Goal: Find specific page/section: Find specific page/section

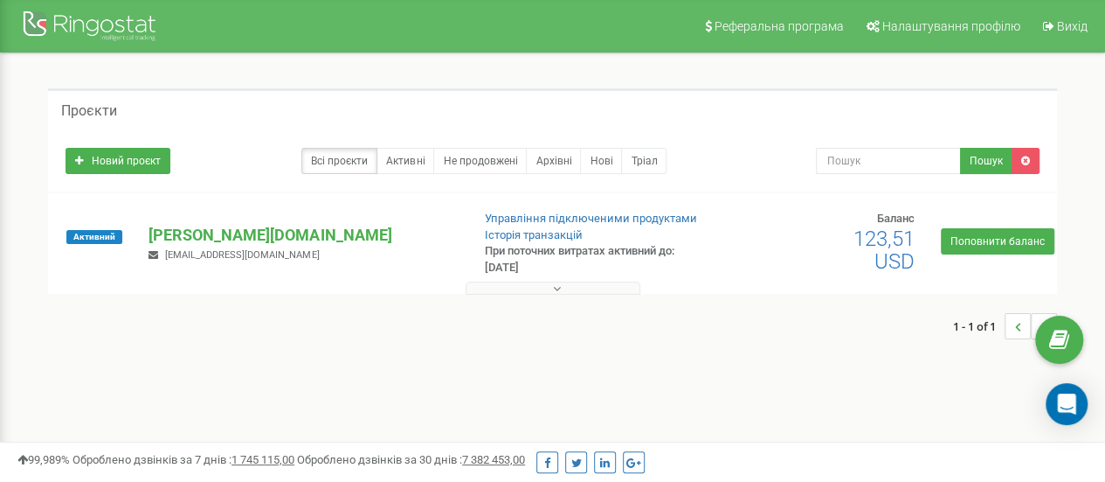
click at [192, 235] on p "[PERSON_NAME][DOMAIN_NAME]" at bounding box center [303, 235] width 308 height 23
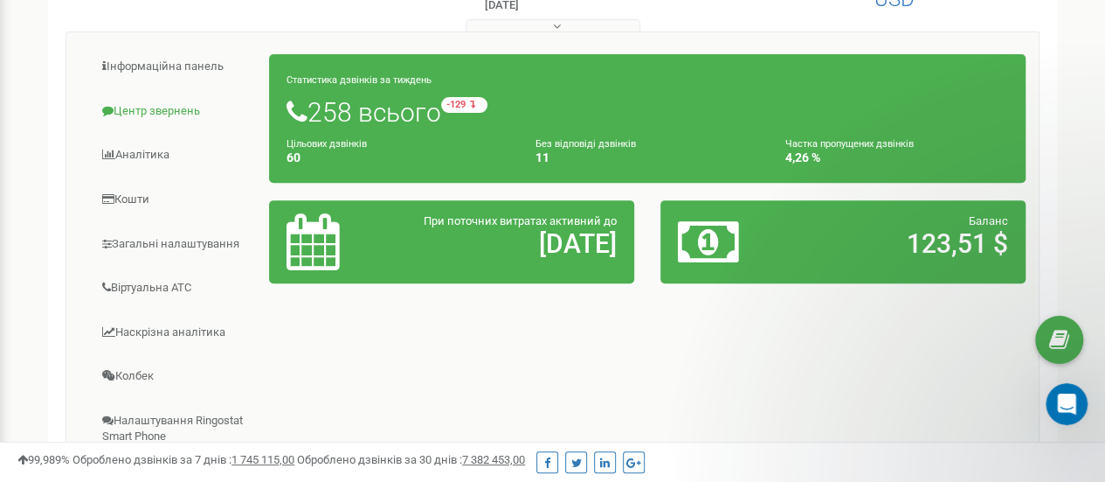
scroll to position [350, 0]
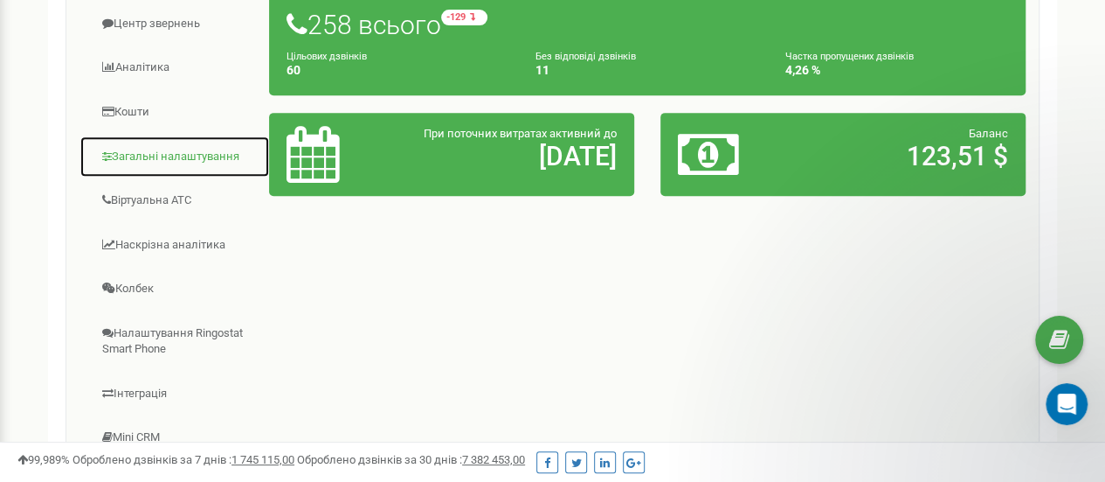
click at [147, 153] on link "Загальні налаштування" at bounding box center [175, 156] width 191 height 43
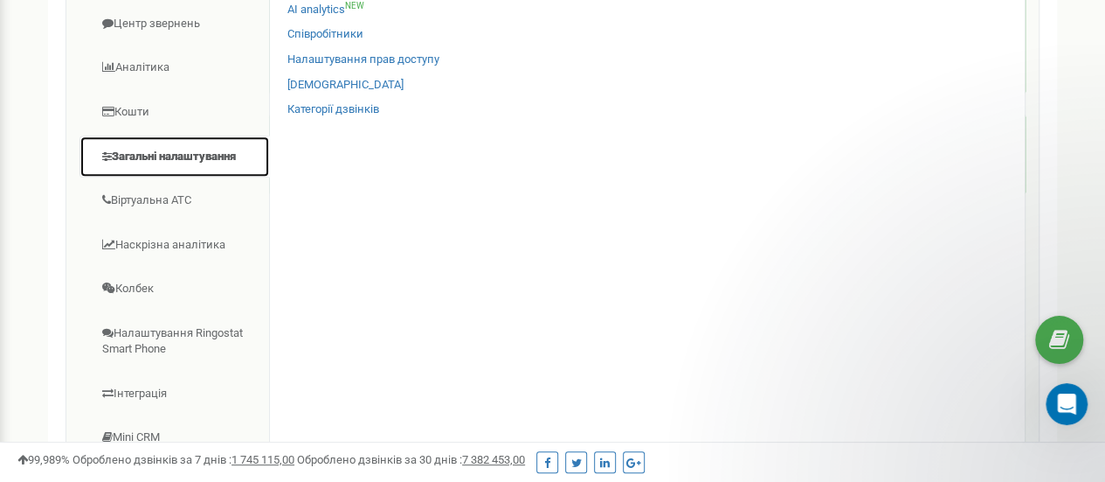
scroll to position [262, 0]
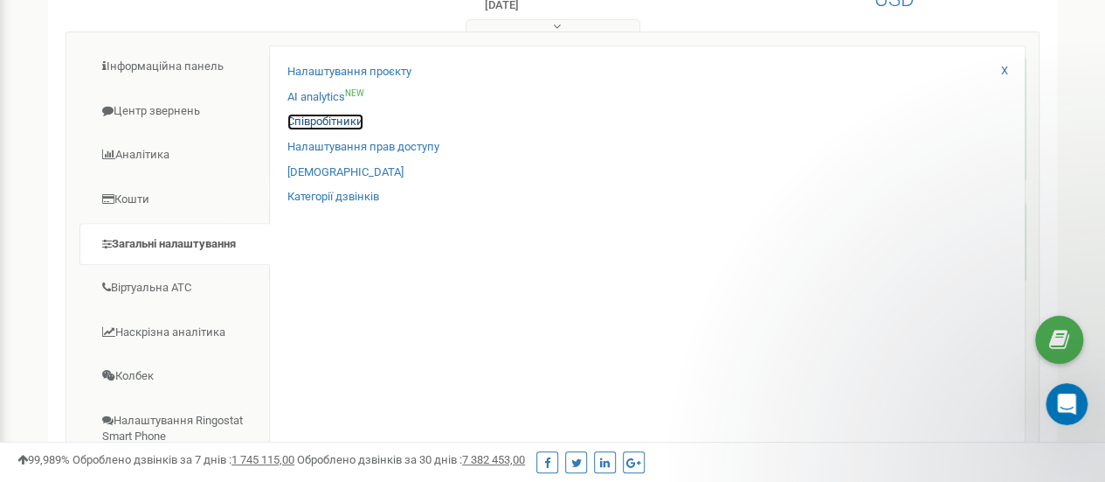
click at [325, 120] on link "Співробітники" at bounding box center [326, 122] width 76 height 17
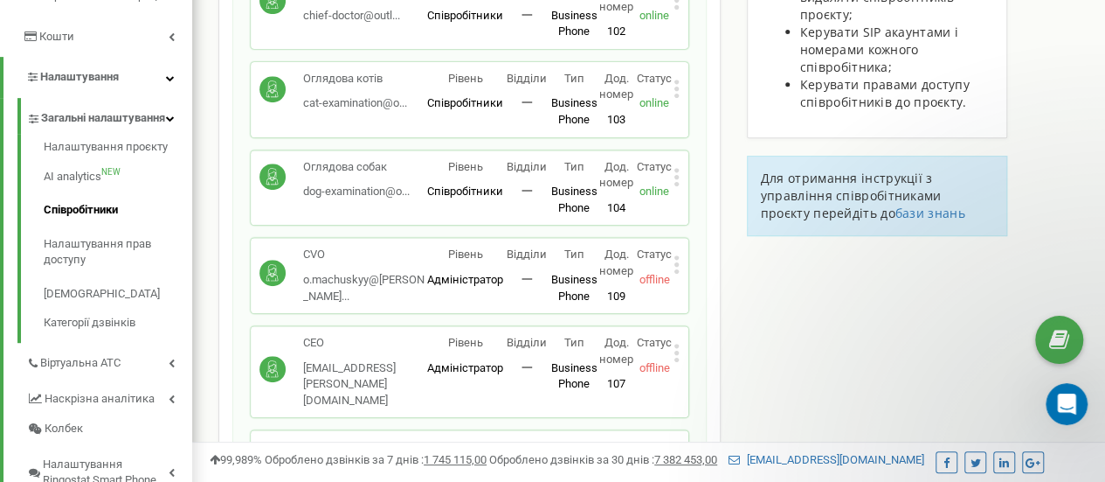
scroll to position [437, 0]
